Goal: Navigation & Orientation: Find specific page/section

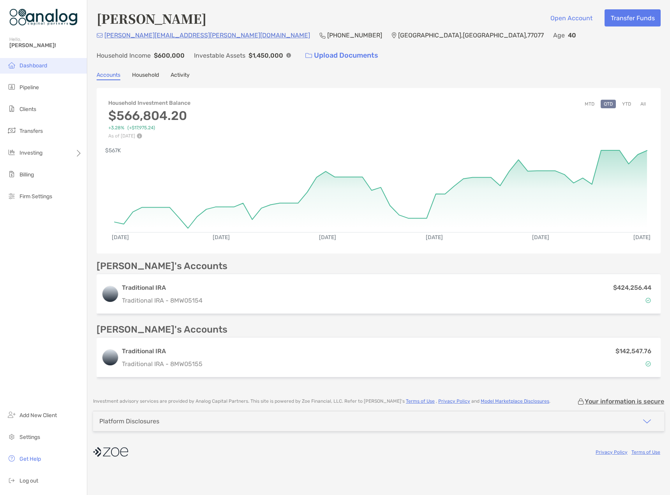
click at [44, 65] on span "Dashboard" at bounding box center [33, 65] width 28 height 7
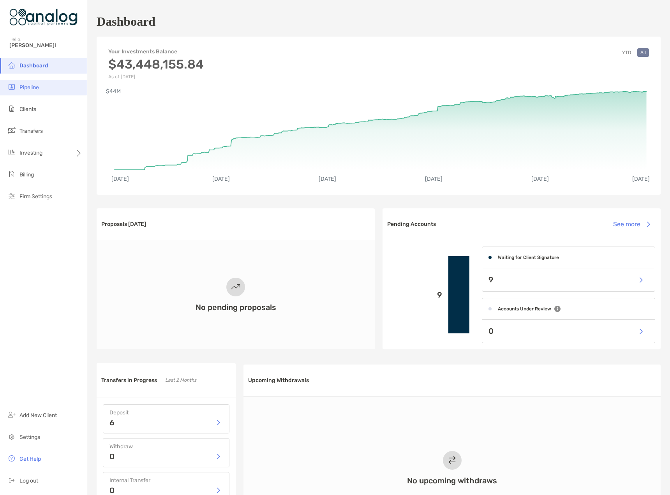
click at [37, 86] on span "Pipeline" at bounding box center [28, 87] width 19 height 7
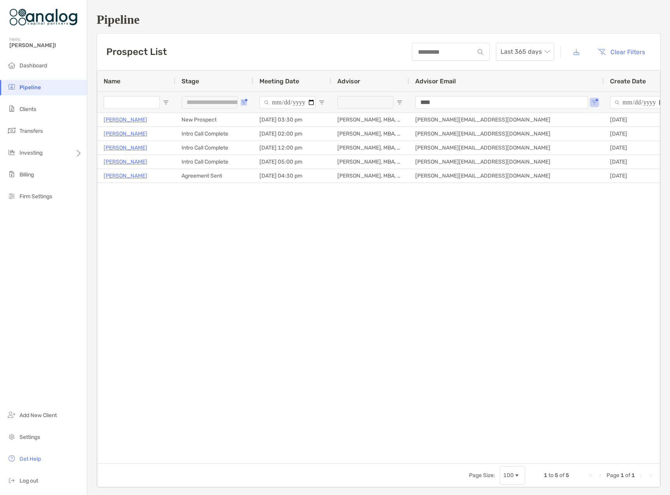
click at [243, 104] on span "Open Filter Menu" at bounding box center [244, 102] width 6 height 6
click at [360, 234] on div "Adil Islam New Prospect 08/27/2025 - 03:30 pm Billy Desai, MBA, CFA billy@acpfo…" at bounding box center [378, 285] width 562 height 345
